Goal: Information Seeking & Learning: Get advice/opinions

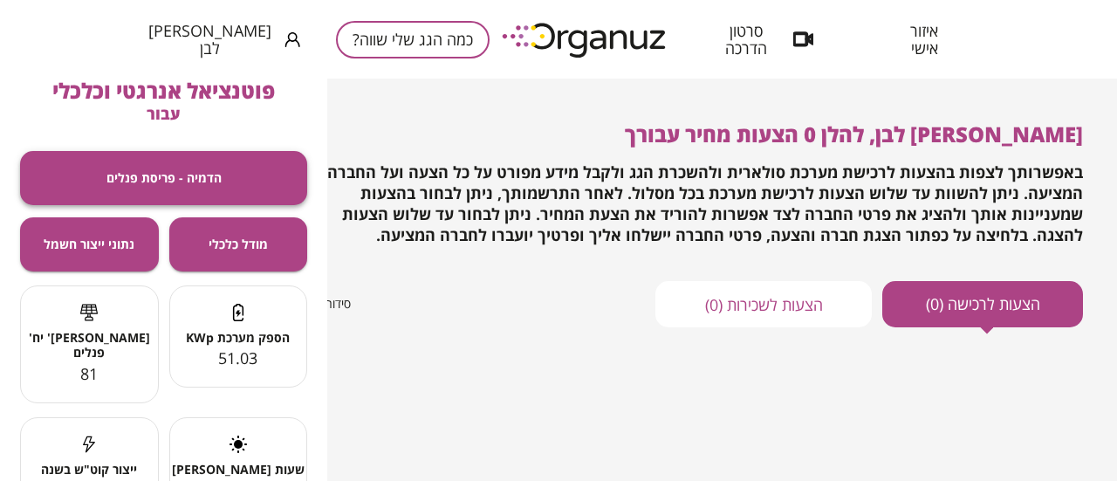
click at [208, 176] on span "הדמיה - פריסת פנלים" at bounding box center [163, 177] width 115 height 15
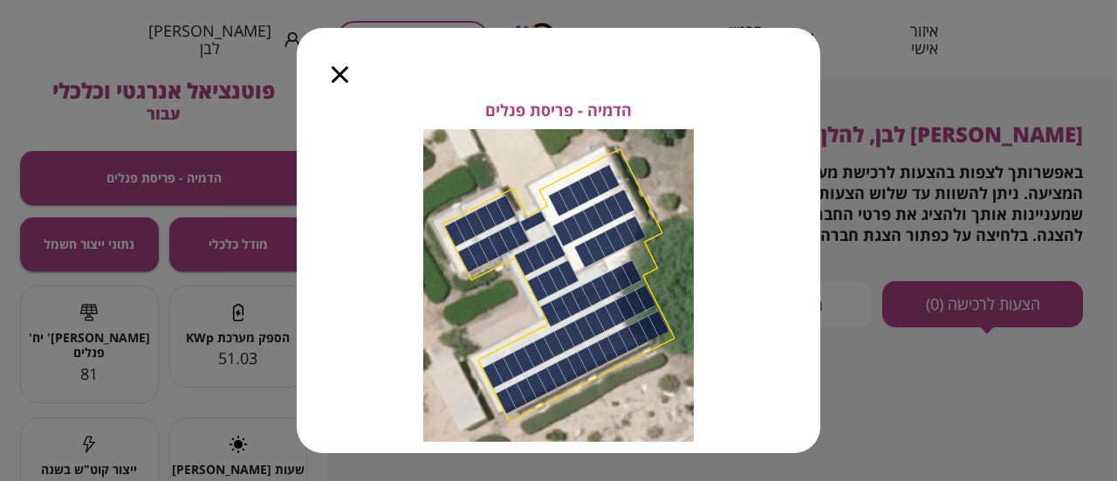
click at [343, 72] on icon "button" at bounding box center [339, 74] width 17 height 17
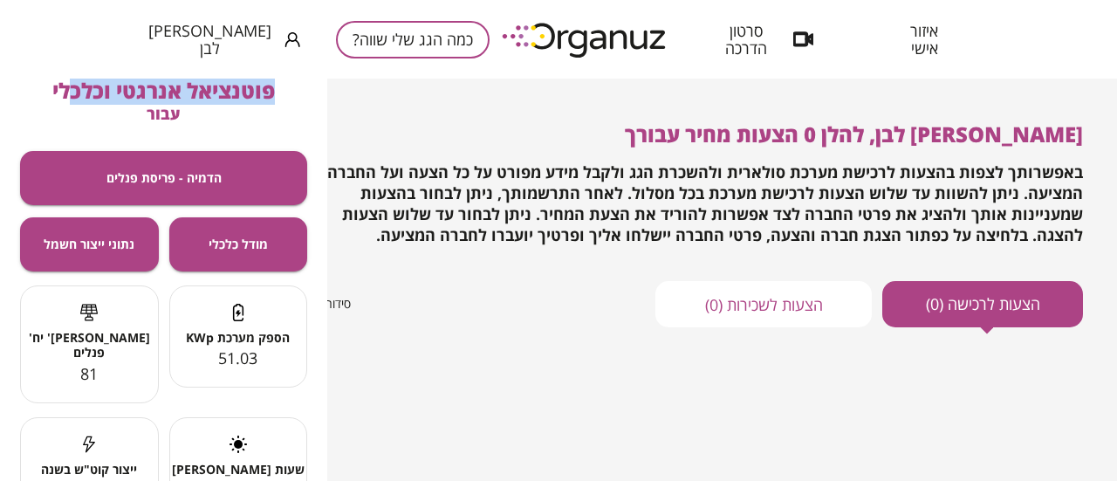
drag, startPoint x: 277, startPoint y: 86, endPoint x: 68, endPoint y: 105, distance: 210.1
click at [70, 104] on div "פוטנציאל אנרגטי וכלכלי עבור" at bounding box center [163, 102] width 287 height 46
click at [65, 106] on div "פוטנציאל אנרגטי וכלכלי עבור" at bounding box center [163, 102] width 287 height 46
drag, startPoint x: 47, startPoint y: 94, endPoint x: 272, endPoint y: 95, distance: 225.0
click at [272, 95] on div "פוטנציאל אנרגטי וכלכלי עבור" at bounding box center [163, 102] width 287 height 46
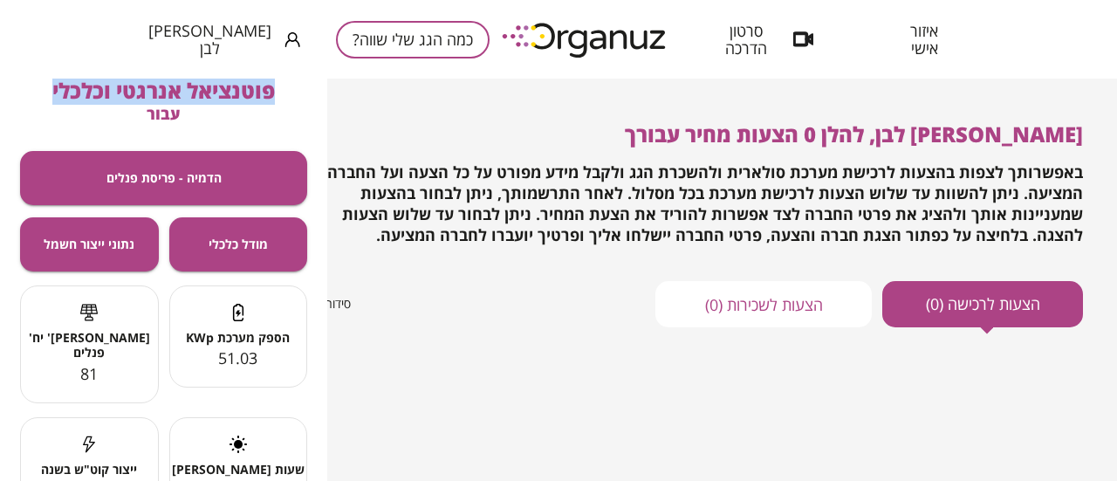
click at [272, 95] on span "פוטנציאל אנרגטי וכלכלי" at bounding box center [163, 90] width 222 height 29
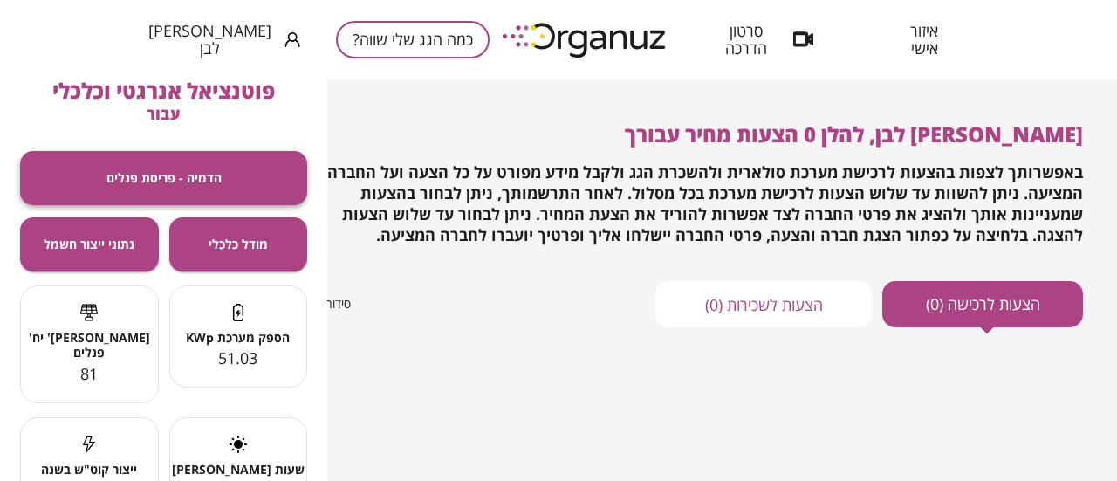
click at [175, 185] on span "הדמיה - פריסת פנלים" at bounding box center [163, 177] width 115 height 15
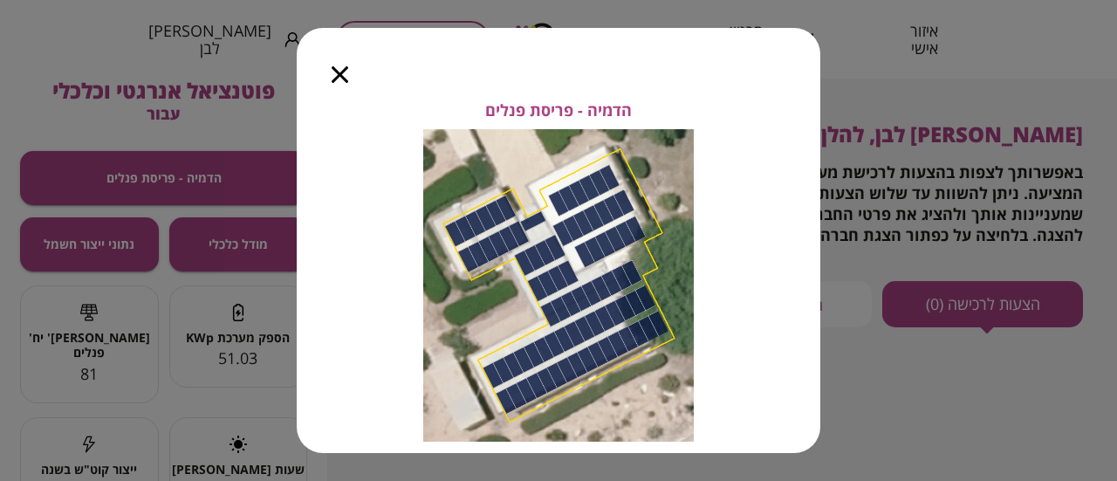
click at [345, 76] on icon "button" at bounding box center [339, 74] width 17 height 17
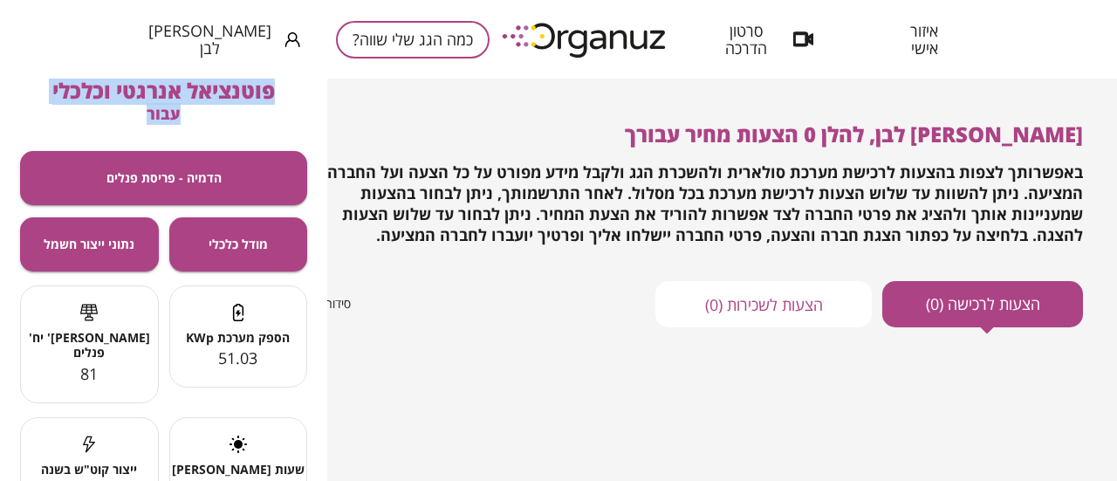
drag, startPoint x: 274, startPoint y: 93, endPoint x: 129, endPoint y: 124, distance: 148.0
click at [129, 124] on div "פוטנציאל אנרגטי וכלכלי עבור" at bounding box center [163, 102] width 287 height 46
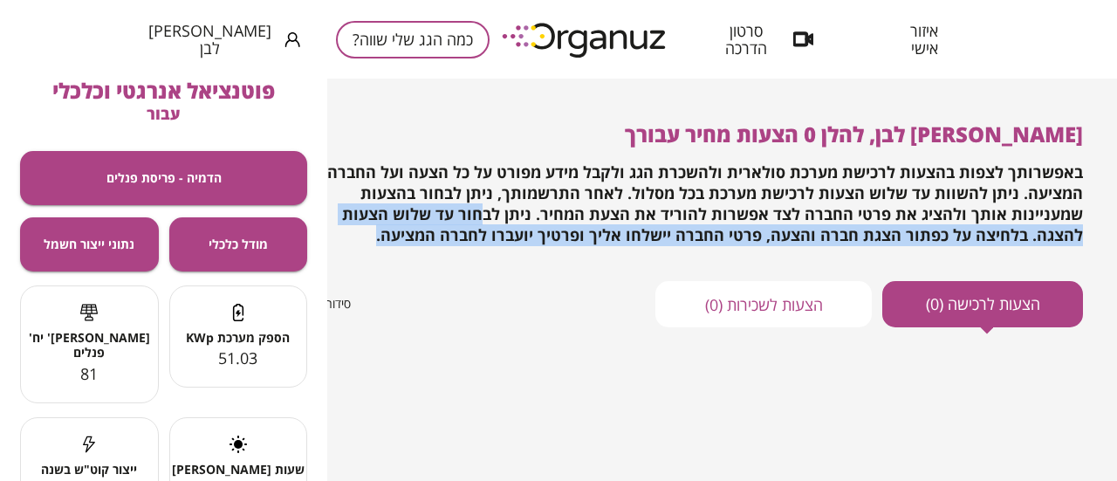
drag, startPoint x: 480, startPoint y: 226, endPoint x: 570, endPoint y: 212, distance: 90.9
click at [566, 214] on div "באפשרותך לצפות בהצעות לרכישת מערכת סולארית ולהשכרת הגג ולקבל מידע מפורט על כל ה…" at bounding box center [686, 204] width 794 height 84
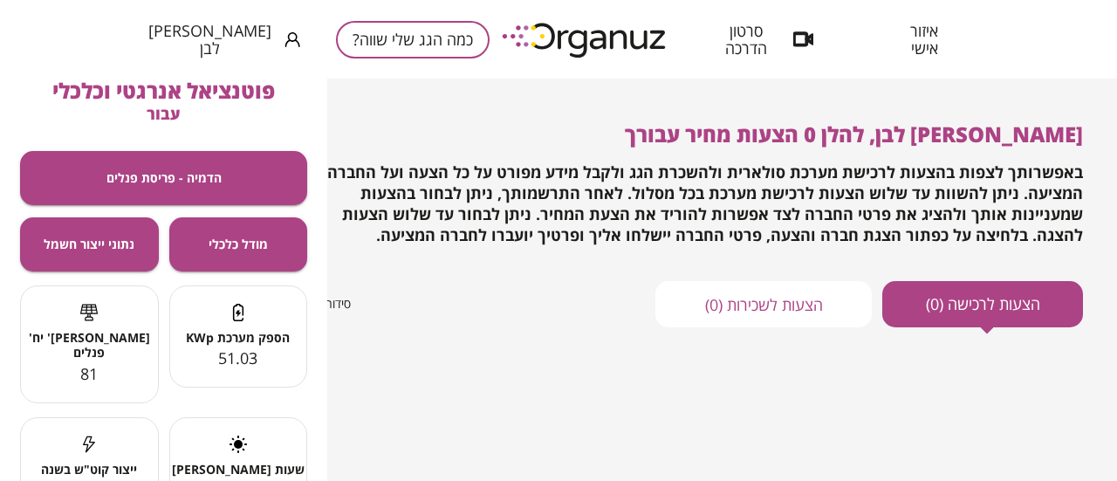
click at [602, 202] on span "באפשרותך לצפות בהצעות לרכישת מערכת סולארית ולהשכרת הגג ולקבל מידע מפורט על כל ה…" at bounding box center [704, 203] width 755 height 84
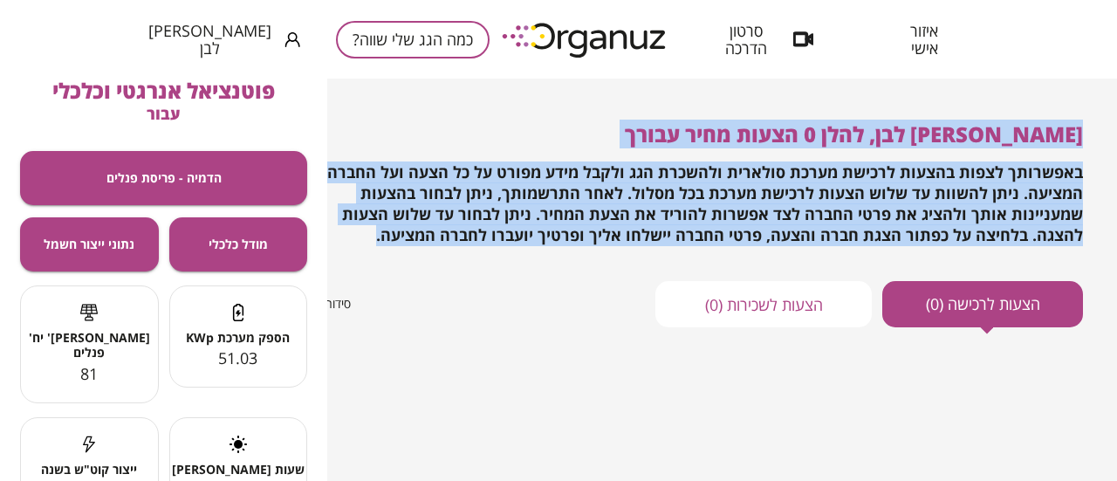
drag, startPoint x: 499, startPoint y: 230, endPoint x: 1084, endPoint y: 137, distance: 592.7
click at [1084, 137] on div "**********" at bounding box center [586, 260] width 1062 height 362
drag, startPoint x: 1082, startPoint y: 133, endPoint x: 427, endPoint y: 230, distance: 662.2
click at [427, 230] on div "[PERSON_NAME] לבן, להלן 0 הצעות מחיר עבורך באפשרותך לצפות בהצעות לרכישת מערכת ס…" at bounding box center [586, 184] width 993 height 124
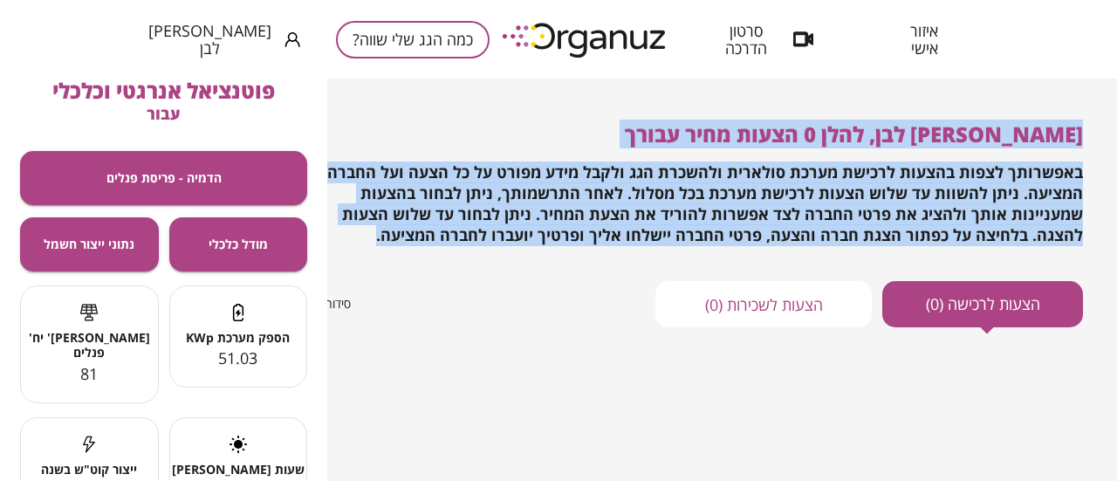
click at [427, 230] on div "באפשרותך לצפות בהצעות לרכישת מערכת סולארית ולהשכרת הגג ולקבל מידע מפורט על כל ה…" at bounding box center [686, 204] width 794 height 84
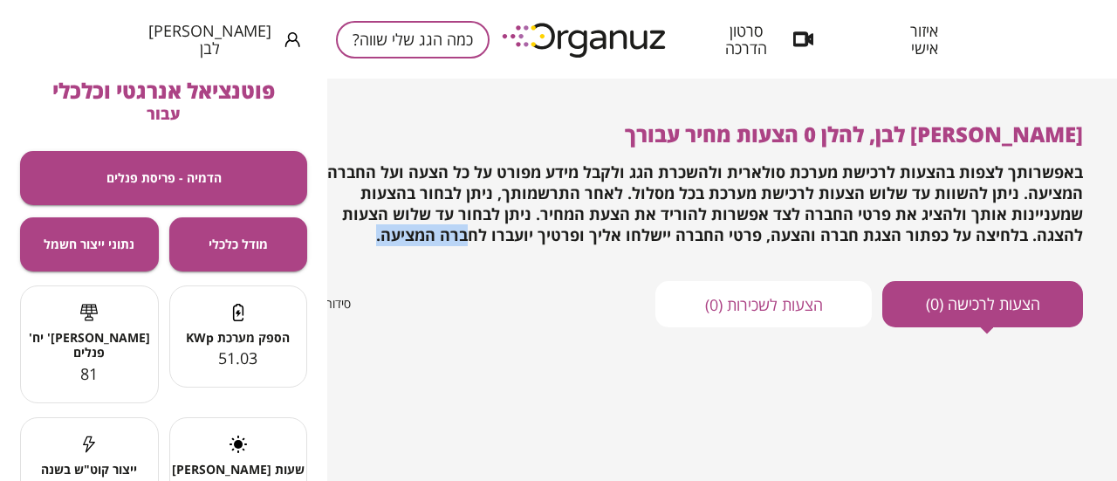
drag, startPoint x: 481, startPoint y: 241, endPoint x: 606, endPoint y: 226, distance: 125.6
click at [606, 226] on div "באפשרותך לצפות בהצעות לרכישת מערכת סולארית ולהשכרת הגג ולקבל מידע מפורט על כל ה…" at bounding box center [686, 204] width 794 height 84
click at [522, 239] on span "באפשרותך לצפות בהצעות לרכישת מערכת סולארית ולהשכרת הגג ולקבל מידע מפורט על כל ה…" at bounding box center [704, 203] width 755 height 84
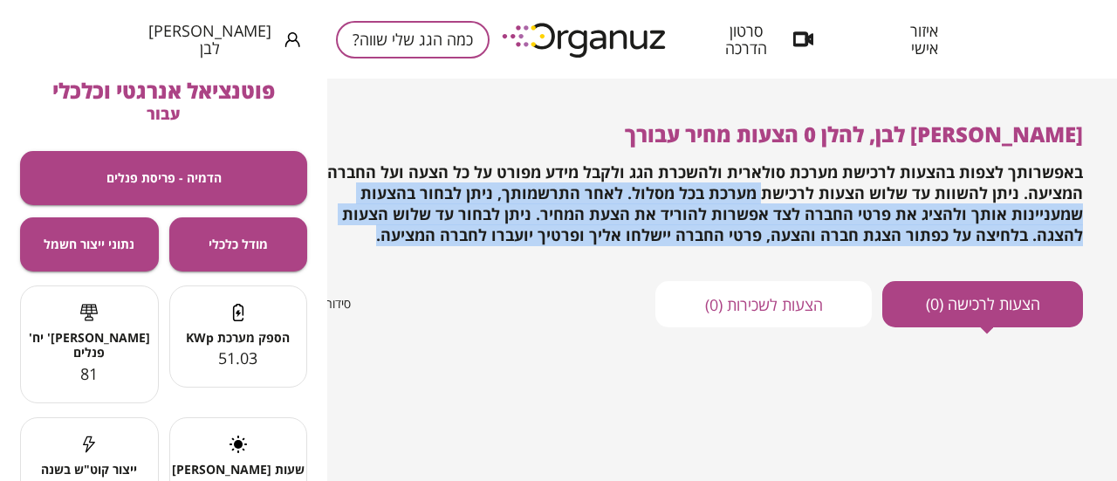
drag, startPoint x: 513, startPoint y: 238, endPoint x: 765, endPoint y: 197, distance: 255.4
click at [765, 197] on div "באפשרותך לצפות בהצעות לרכישת מערכת סולארית ולהשכרת הגג ולקבל מידע מפורט על כל ה…" at bounding box center [686, 204] width 794 height 84
click at [639, 226] on span "באפשרותך לצפות בהצעות לרכישת מערכת סולארית ולהשכרת הגג ולקבל מידע מפורט על כל ה…" at bounding box center [704, 203] width 755 height 84
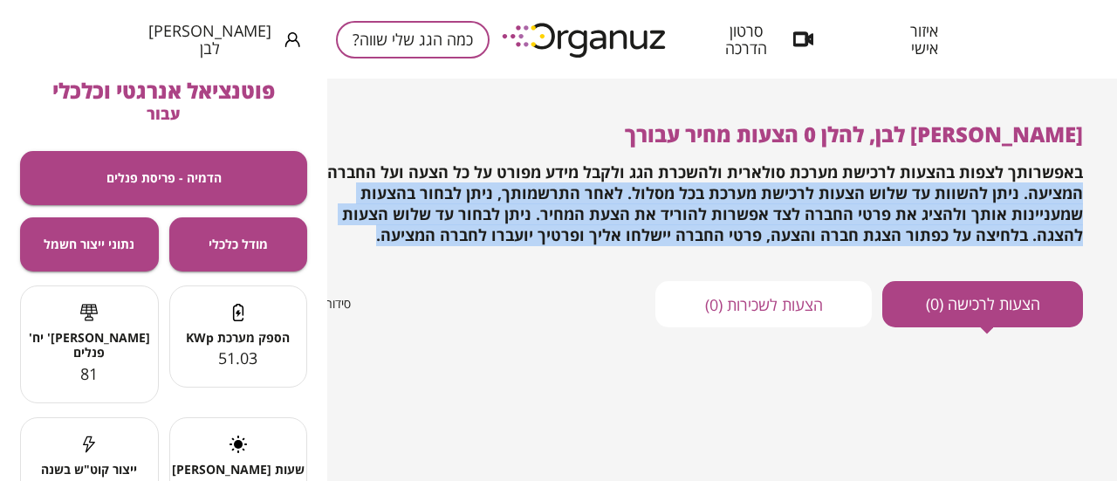
drag, startPoint x: 495, startPoint y: 236, endPoint x: 1080, endPoint y: 182, distance: 586.8
click at [1080, 182] on div "באפשרותך לצפות בהצעות לרכישת מערכת סולארית ולהשכרת הגג ולקבל מידע מפורט על כל ה…" at bounding box center [686, 204] width 794 height 84
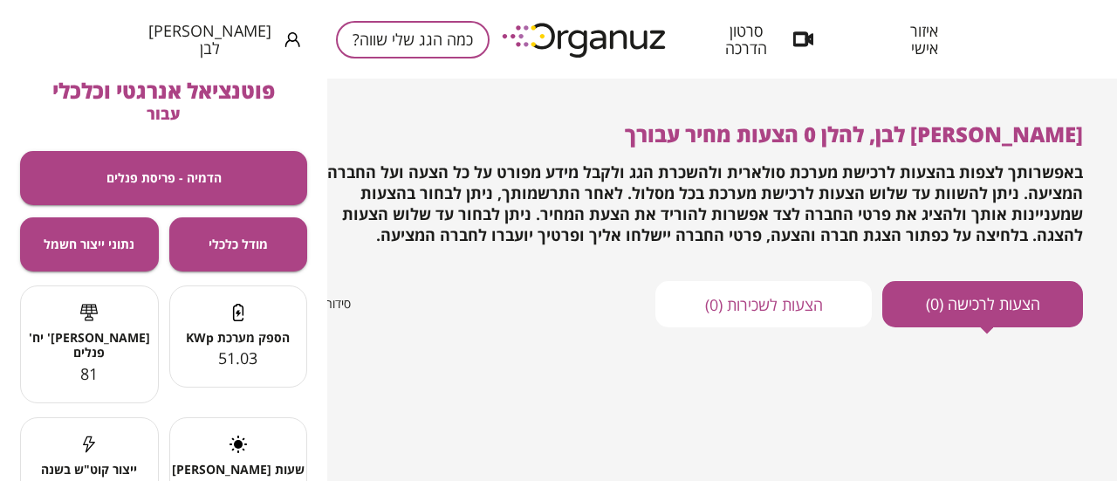
click at [1083, 174] on div "**********" at bounding box center [586, 260] width 1062 height 362
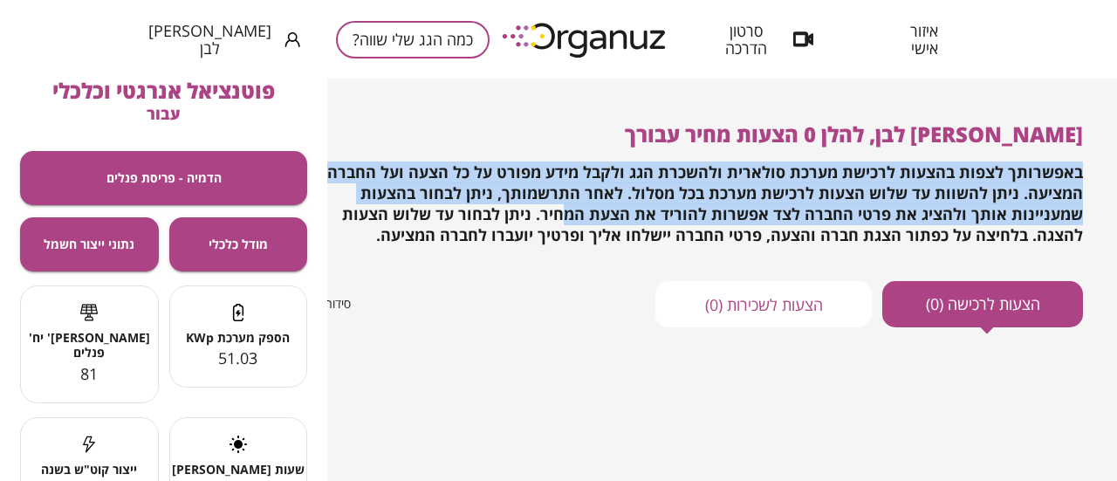
drag, startPoint x: 1080, startPoint y: 170, endPoint x: 614, endPoint y: 215, distance: 468.0
click at [629, 215] on span "באפשרותך לצפות בהצעות לרכישת מערכת סולארית ולהשכרת הגג ולקבל מידע מפורט על כל ה…" at bounding box center [704, 203] width 755 height 84
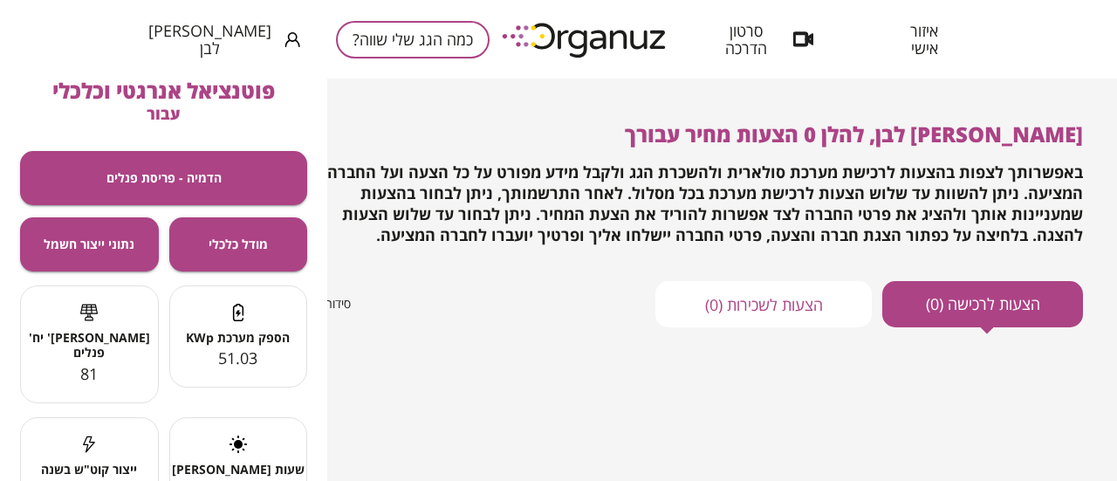
click at [565, 218] on span "באפשרותך לצפות בהצעות לרכישת מערכת סולארית ולהשכרת הגג ולקבל מידע מפורט על כל ה…" at bounding box center [704, 203] width 755 height 84
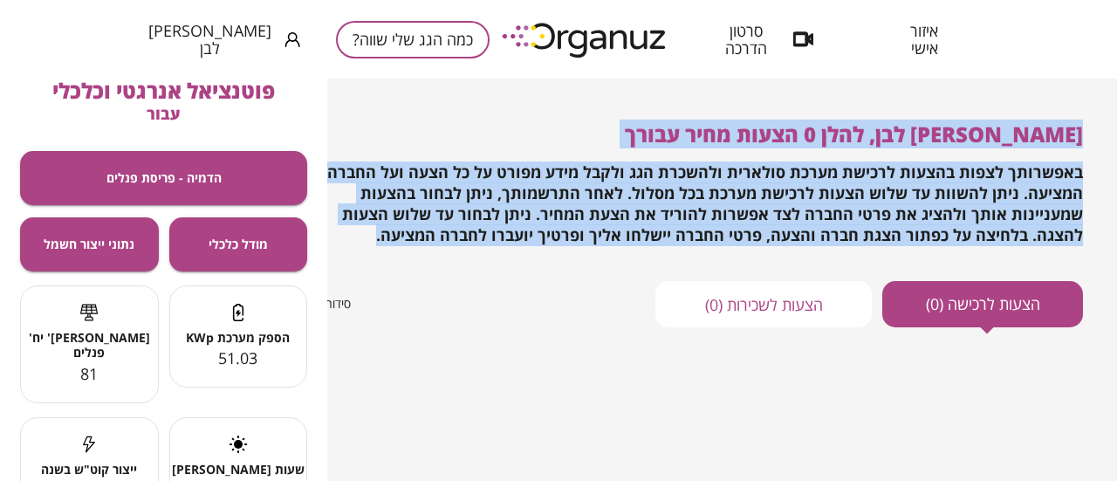
drag, startPoint x: 502, startPoint y: 233, endPoint x: 1093, endPoint y: 135, distance: 598.6
click at [1093, 135] on div "**********" at bounding box center [586, 260] width 1062 height 362
click at [1084, 135] on div "**********" at bounding box center [586, 260] width 1062 height 362
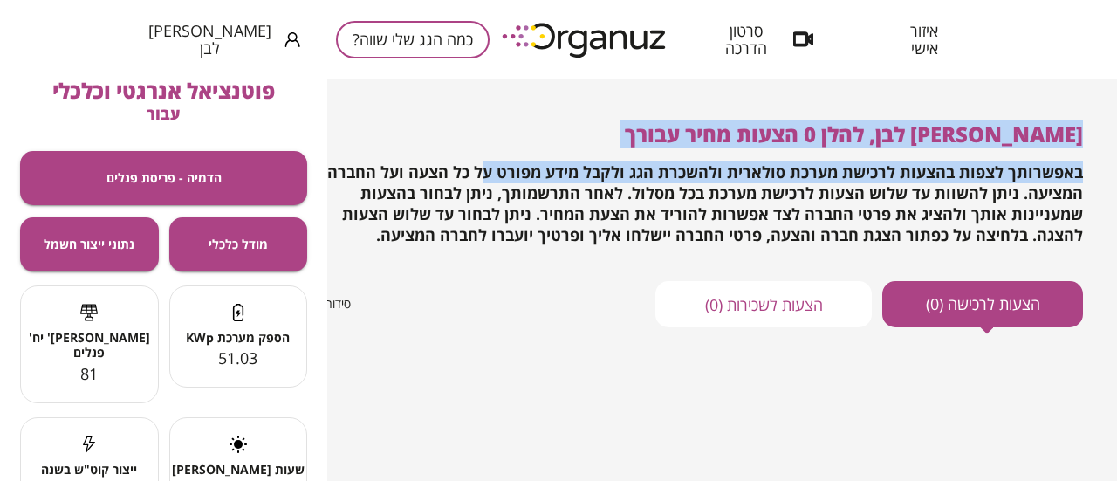
drag, startPoint x: 1084, startPoint y: 135, endPoint x: 488, endPoint y: 179, distance: 597.4
click at [489, 178] on div "**********" at bounding box center [586, 260] width 1062 height 362
click at [487, 180] on span "באפשרותך לצפות בהצעות לרכישת מערכת סולארית ולהשכרת הגג ולקבל מידע מפורט על כל ה…" at bounding box center [704, 203] width 755 height 84
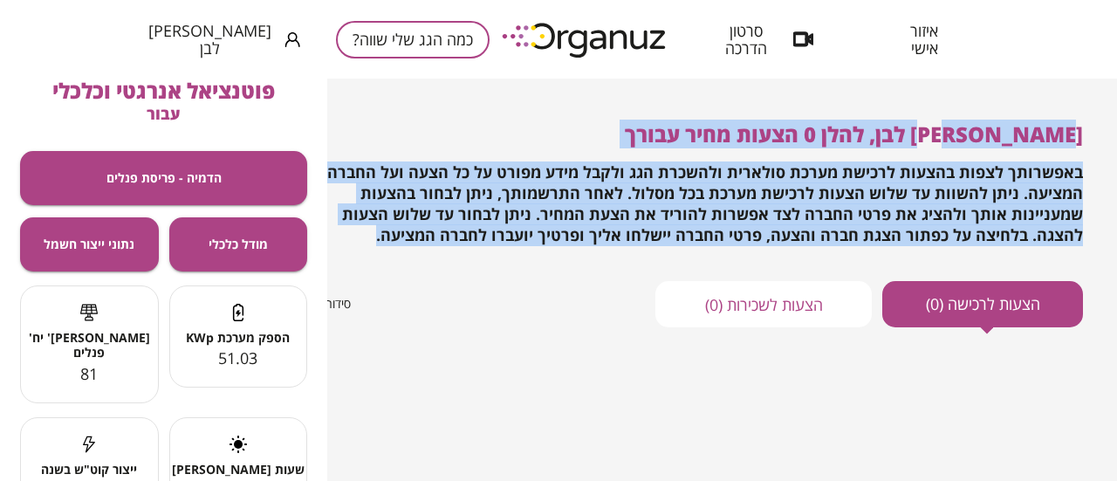
drag, startPoint x: 508, startPoint y: 242, endPoint x: 1062, endPoint y: 133, distance: 565.4
click at [1062, 133] on div "[PERSON_NAME] לבן, להלן 0 הצעות מחיר עבורך באפשרותך לצפות בהצעות לרכישת מערכת ס…" at bounding box center [586, 184] width 993 height 124
click at [1068, 131] on span "[PERSON_NAME] לבן, להלן 0 הצעות מחיר עבורך" at bounding box center [854, 134] width 458 height 29
click at [1070, 133] on span "[PERSON_NAME] לבן, להלן 0 הצעות מחיר עבורך" at bounding box center [854, 134] width 458 height 29
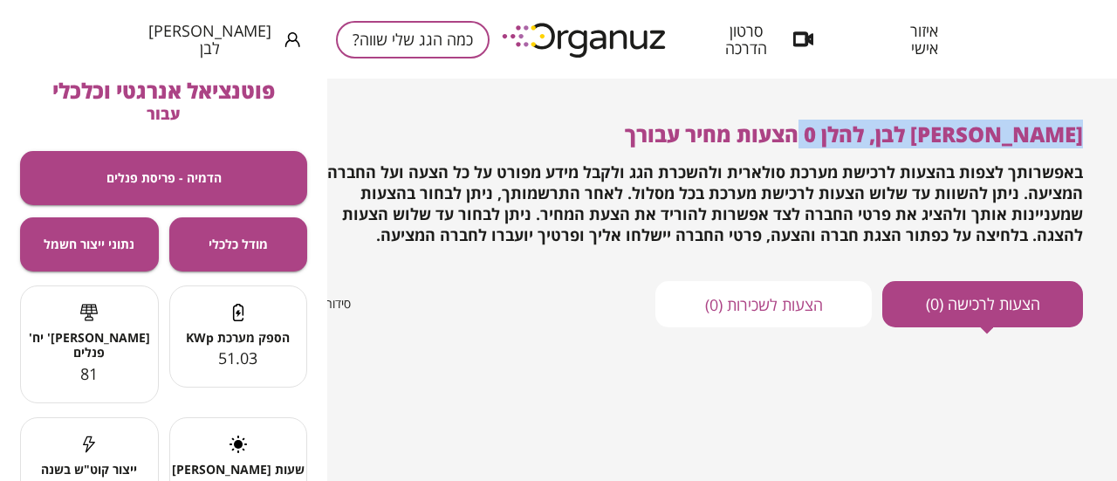
drag, startPoint x: 1083, startPoint y: 135, endPoint x: 818, endPoint y: 139, distance: 265.2
click at [820, 139] on div "**********" at bounding box center [586, 260] width 1062 height 362
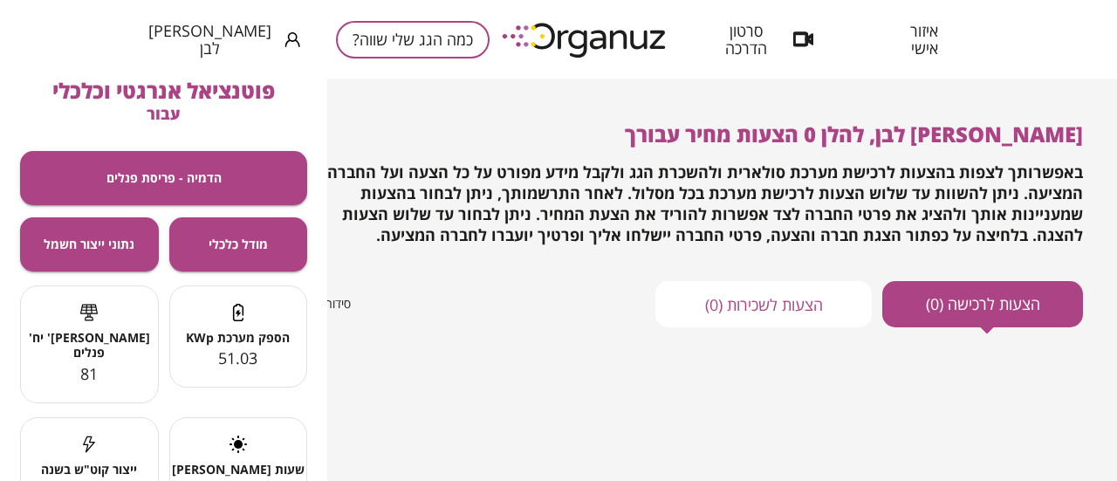
click at [818, 139] on span "[PERSON_NAME] לבן, להלן 0 הצעות מחיר עבורך" at bounding box center [854, 134] width 458 height 29
click at [577, 38] on img at bounding box center [585, 40] width 192 height 48
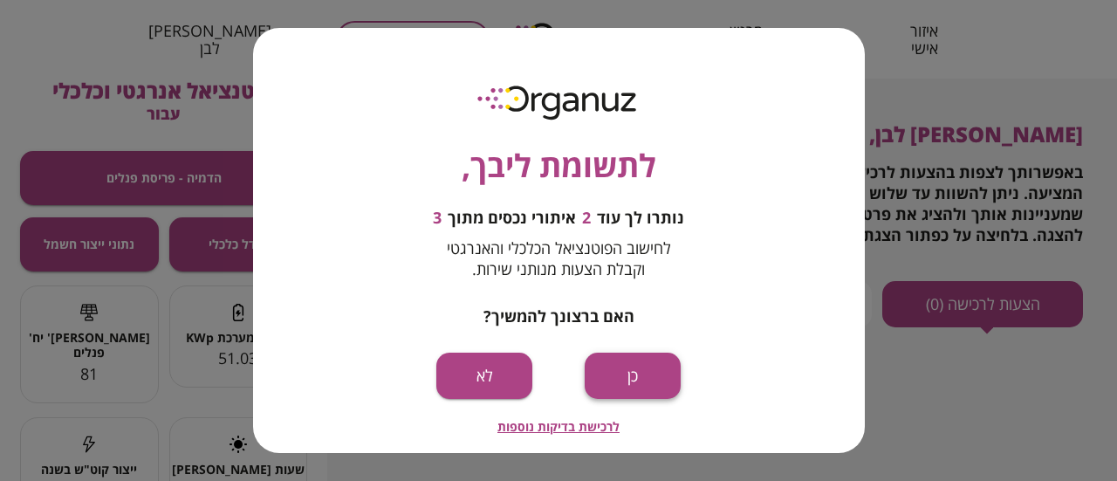
click at [652, 378] on button "כן" at bounding box center [632, 375] width 96 height 46
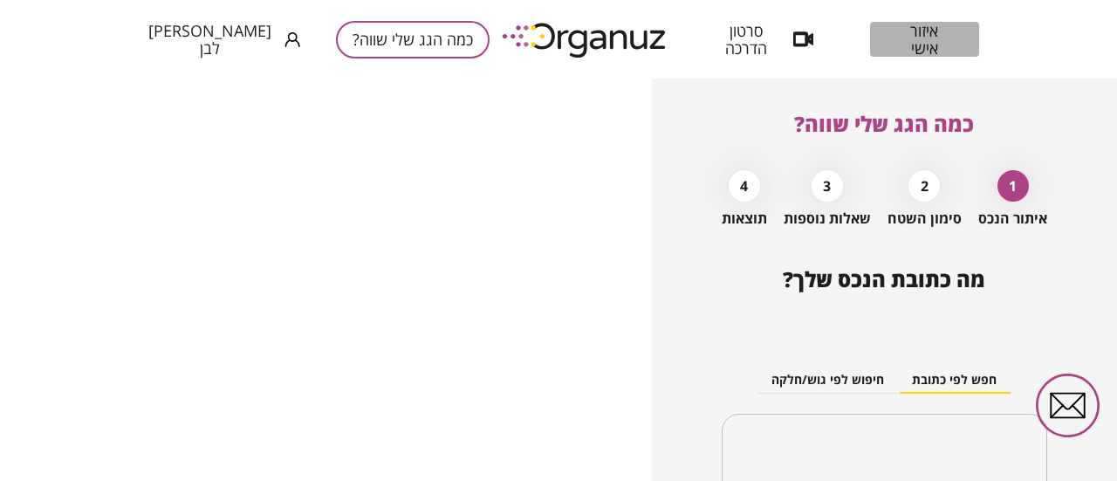
click at [898, 37] on span "איזור אישי" at bounding box center [924, 39] width 57 height 35
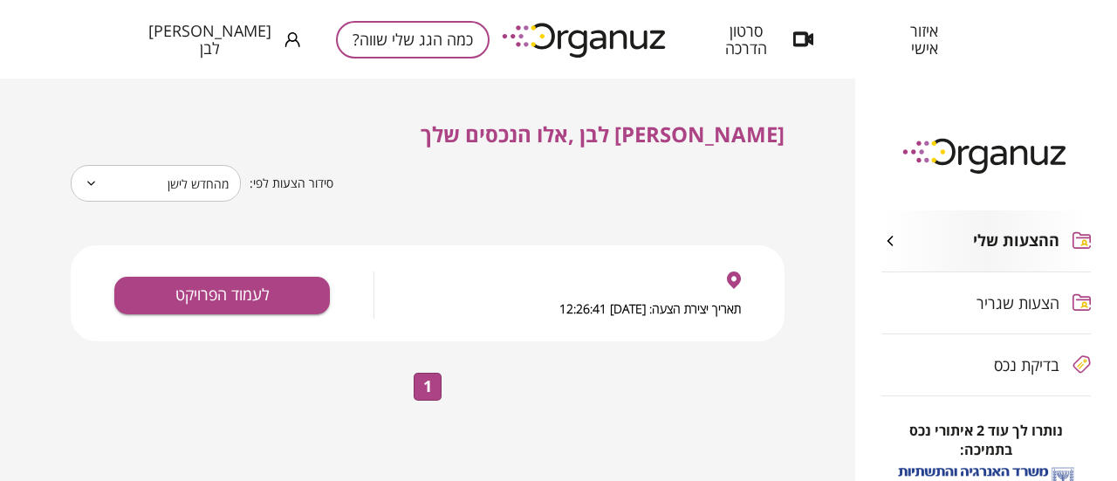
click at [567, 41] on img at bounding box center [585, 40] width 192 height 48
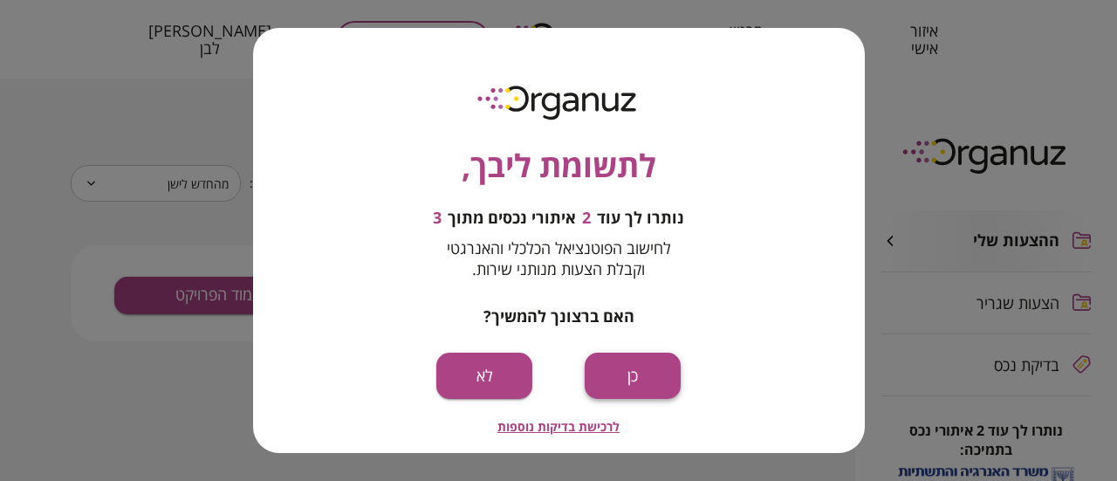
click at [598, 372] on button "כן" at bounding box center [632, 375] width 96 height 46
